Goal: Information Seeking & Learning: Learn about a topic

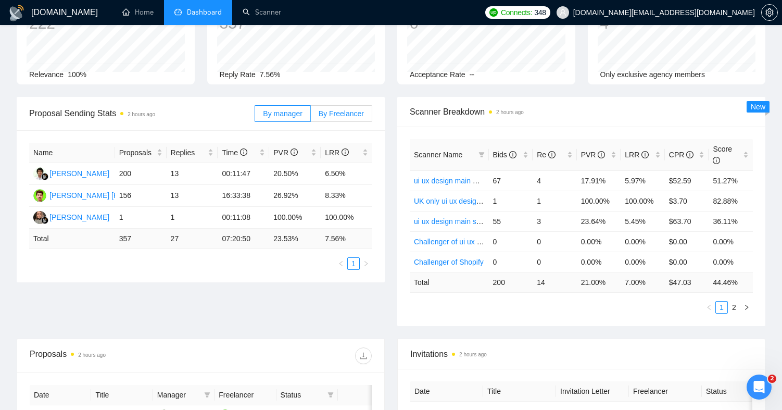
click at [341, 111] on span "By Freelancer" at bounding box center [341, 113] width 45 height 8
click at [311, 116] on input "By Freelancer" at bounding box center [311, 116] width 0 height 0
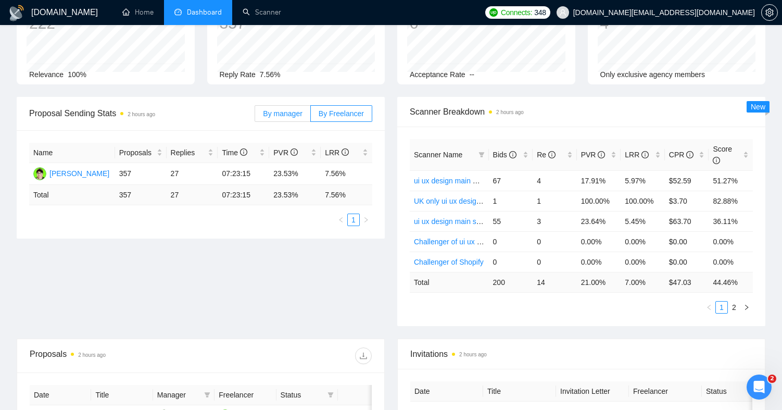
click at [293, 111] on span "By manager" at bounding box center [282, 113] width 39 height 8
click at [255, 116] on input "By manager" at bounding box center [255, 116] width 0 height 0
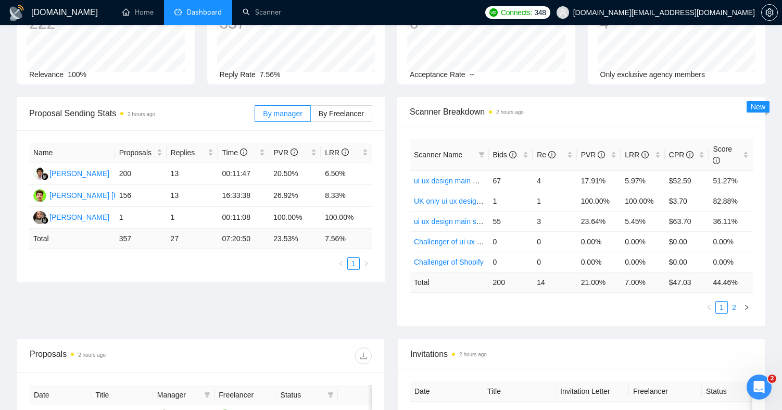
click at [733, 306] on link "2" at bounding box center [734, 307] width 11 height 11
click at [718, 306] on link "1" at bounding box center [721, 307] width 11 height 11
click at [736, 309] on link "2" at bounding box center [734, 307] width 11 height 11
click at [719, 306] on link "1" at bounding box center [721, 307] width 11 height 11
click at [737, 309] on link "2" at bounding box center [734, 307] width 11 height 11
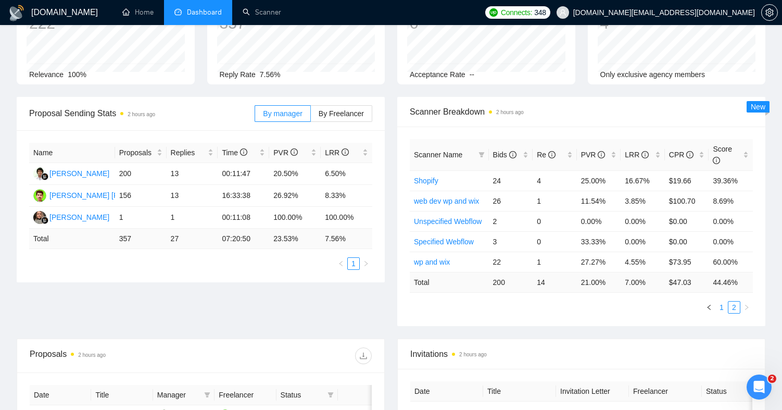
click at [725, 306] on link "1" at bounding box center [721, 307] width 11 height 11
